Goal: Task Accomplishment & Management: Manage account settings

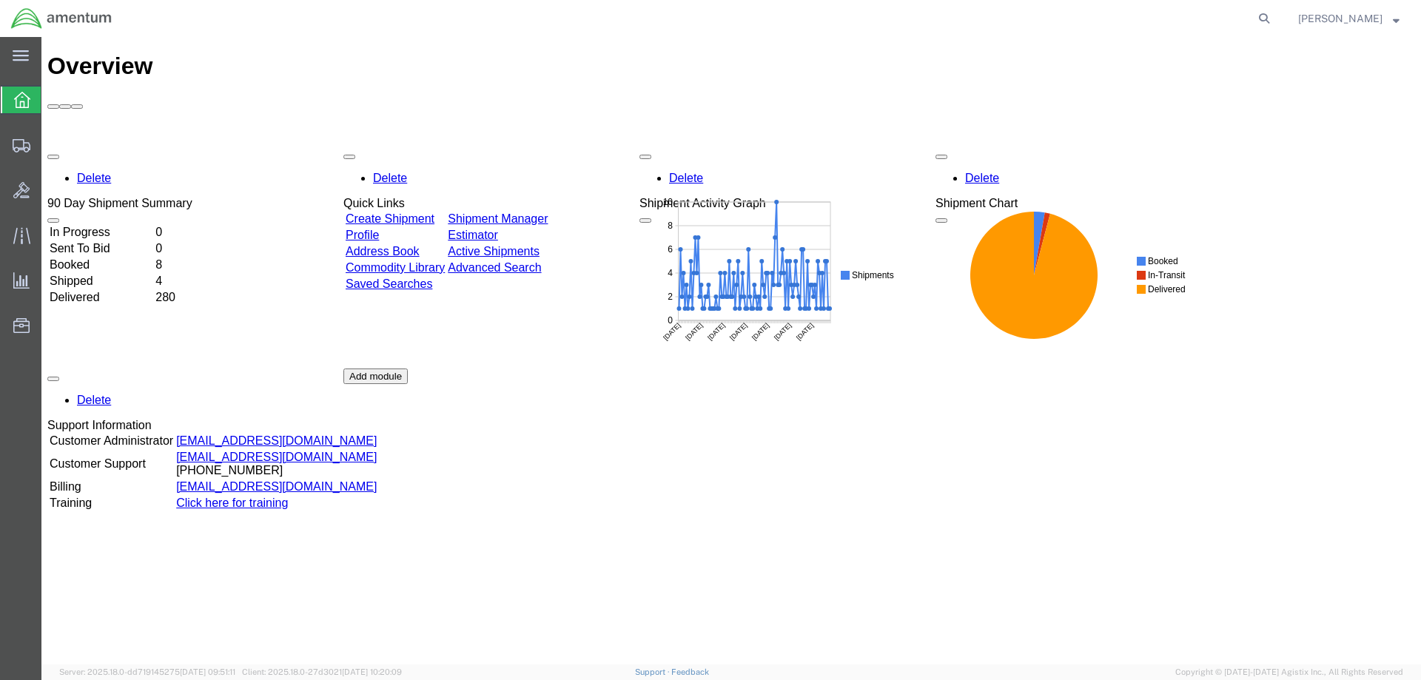
click at [829, 420] on div "Delete 90 Day Shipment Summary In Progress 0 Sent To Bid 0 Booked 8 Shipped 4 D…" at bounding box center [730, 368] width 1367 height 444
click at [1391, 16] on span "[PERSON_NAME]" at bounding box center [1348, 18] width 101 height 16
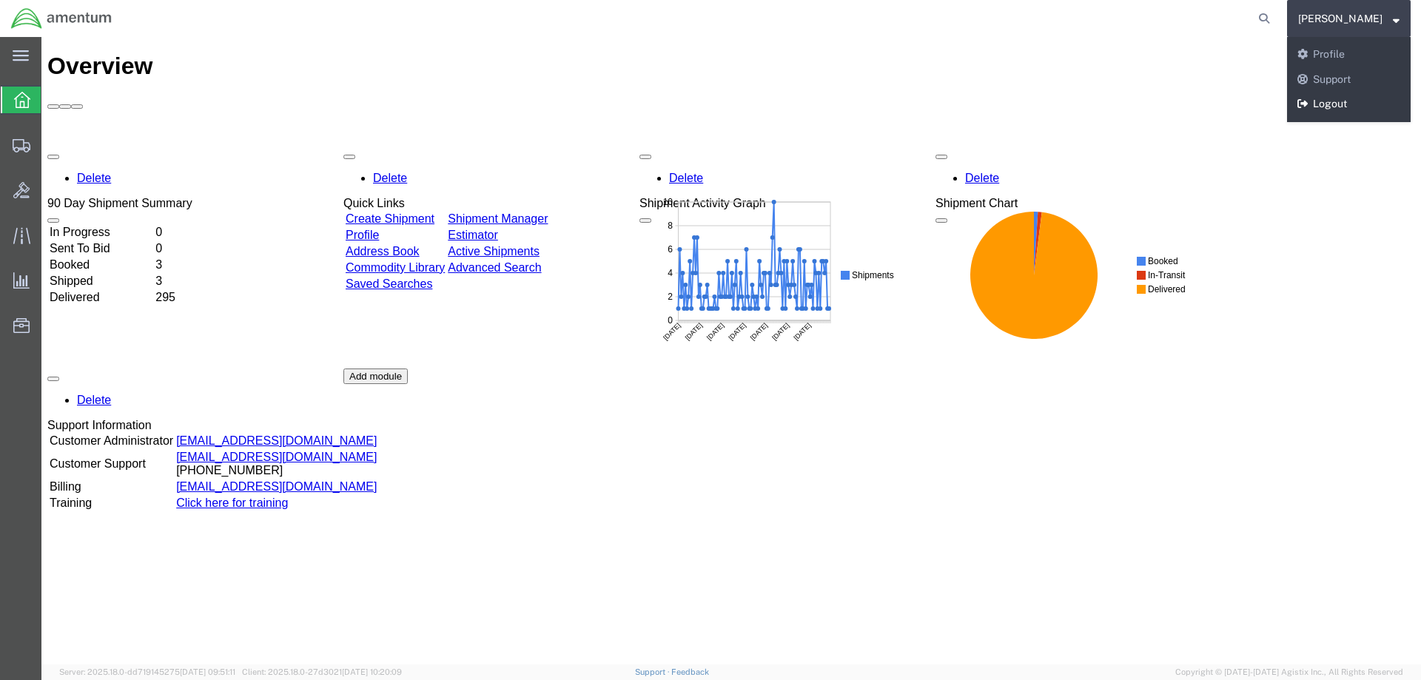
click at [1346, 94] on link "Logout" at bounding box center [1349, 104] width 124 height 25
